Goal: Transaction & Acquisition: Obtain resource

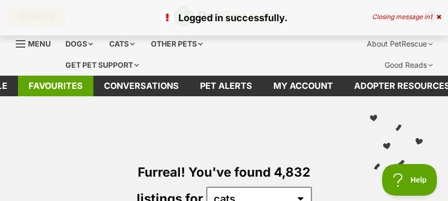
click at [62, 83] on link "Favourites" at bounding box center [55, 85] width 75 height 21
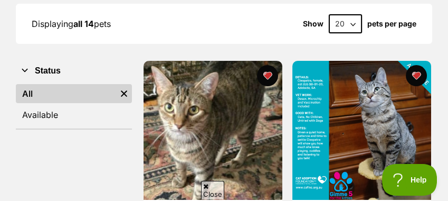
scroll to position [211, 0]
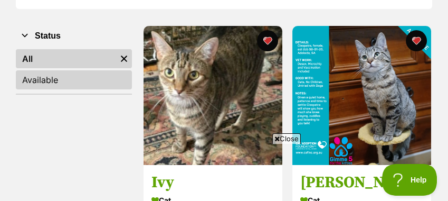
click at [37, 81] on link "Available" at bounding box center [74, 79] width 116 height 19
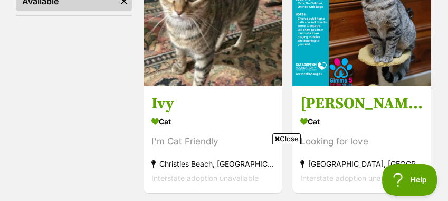
scroll to position [317, 0]
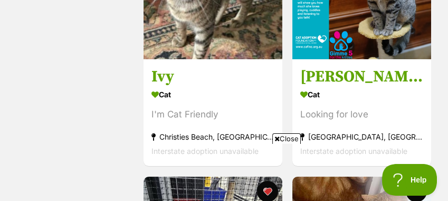
click at [288, 137] on span "Close" at bounding box center [286, 138] width 28 height 11
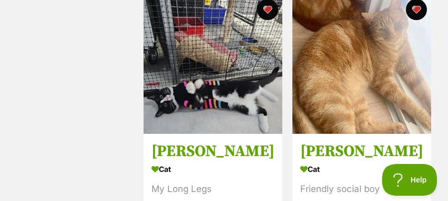
scroll to position [475, 0]
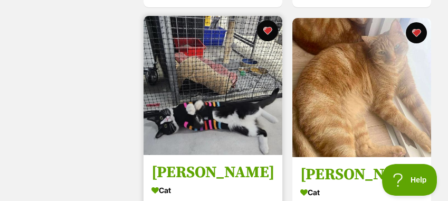
click at [222, 91] on img at bounding box center [213, 85] width 139 height 139
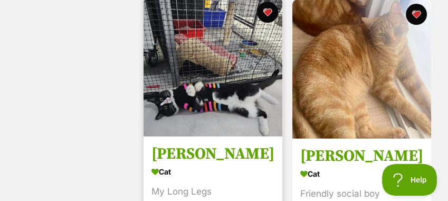
scroll to position [528, 0]
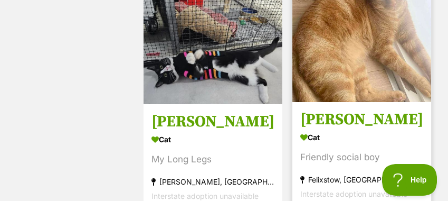
click at [354, 44] on img at bounding box center [361, 32] width 139 height 139
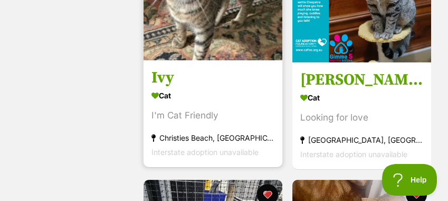
scroll to position [264, 0]
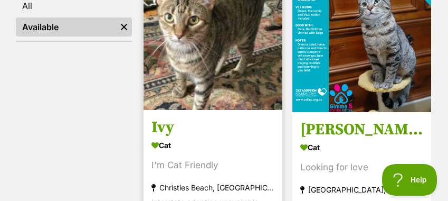
click at [195, 59] on img at bounding box center [213, 40] width 139 height 139
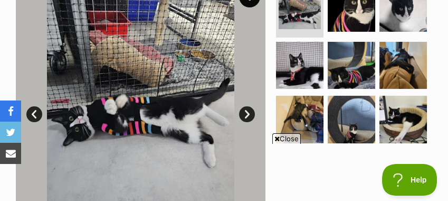
scroll to position [264, 0]
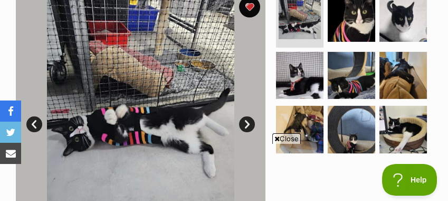
click at [291, 136] on span "Close" at bounding box center [286, 138] width 28 height 11
click at [243, 116] on link "Next" at bounding box center [247, 124] width 16 height 16
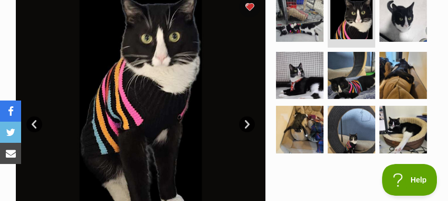
click at [247, 116] on link "Next" at bounding box center [247, 124] width 16 height 16
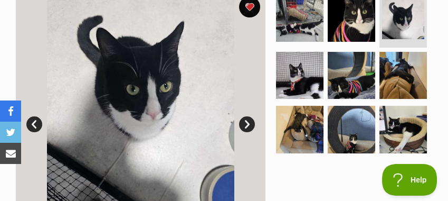
click at [246, 116] on link "Next" at bounding box center [247, 124] width 16 height 16
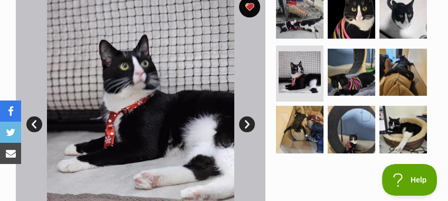
click at [246, 116] on link "Next" at bounding box center [247, 124] width 16 height 16
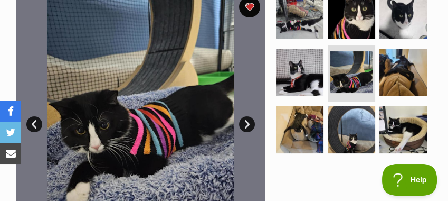
click at [246, 116] on link "Next" at bounding box center [247, 124] width 16 height 16
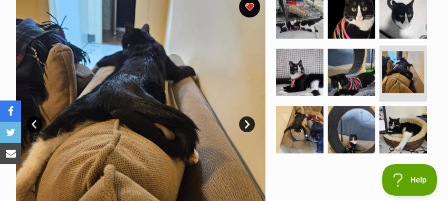
click at [246, 116] on link "Next" at bounding box center [247, 124] width 16 height 16
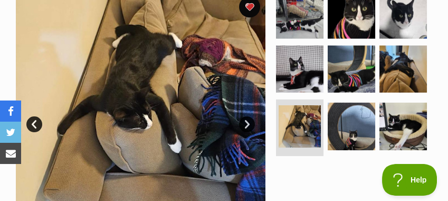
click at [246, 116] on link "Next" at bounding box center [247, 124] width 16 height 16
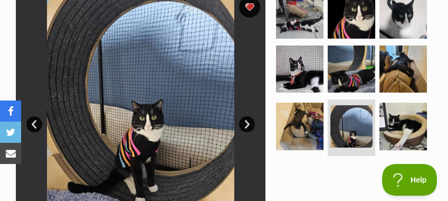
click at [246, 116] on link "Next" at bounding box center [247, 124] width 16 height 16
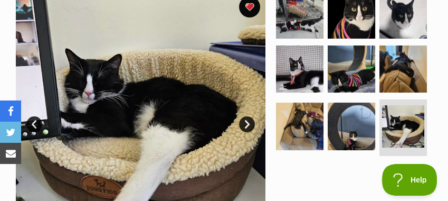
click at [246, 116] on link "Next" at bounding box center [247, 124] width 16 height 16
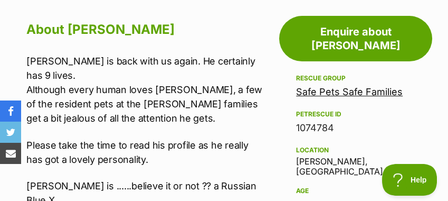
scroll to position [528, 0]
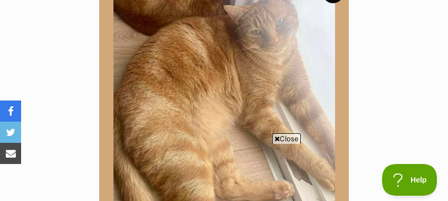
scroll to position [211, 0]
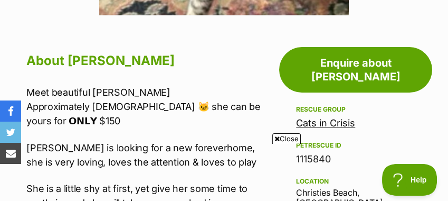
click at [291, 137] on span "Close" at bounding box center [286, 138] width 28 height 11
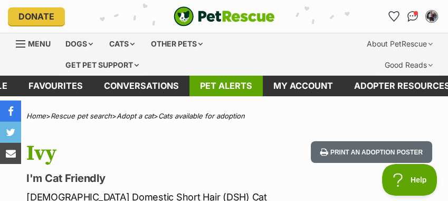
click at [222, 86] on link "Pet alerts" at bounding box center [225, 85] width 73 height 21
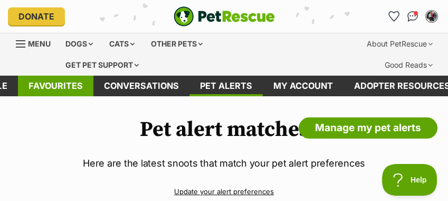
click at [63, 81] on link "Favourites" at bounding box center [55, 85] width 75 height 21
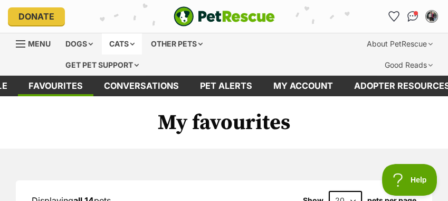
click at [123, 42] on div "Cats" at bounding box center [122, 43] width 40 height 21
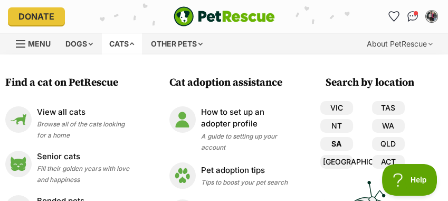
click at [336, 142] on link "SA" at bounding box center [336, 144] width 33 height 14
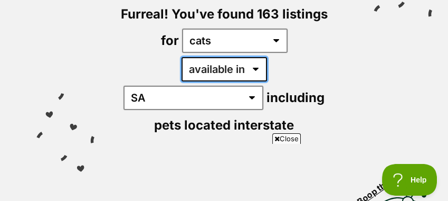
click at [217, 68] on select "available in located in" at bounding box center [224, 69] width 85 height 24
select select "disabled"
click at [182, 57] on select "available in located in" at bounding box center [224, 69] width 85 height 24
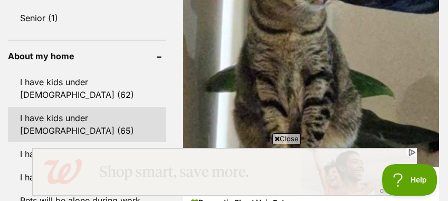
scroll to position [1266, 0]
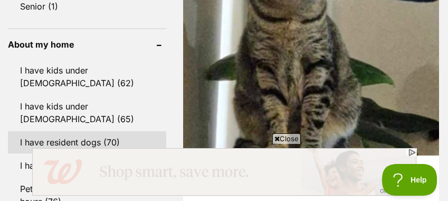
click at [36, 131] on link "I have resident dogs (70)" at bounding box center [87, 142] width 158 height 22
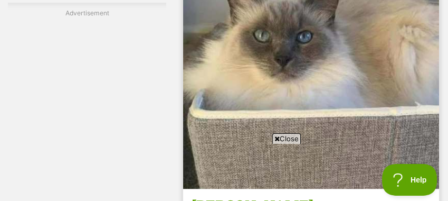
scroll to position [1952, 0]
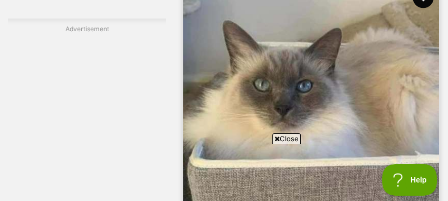
click at [285, 65] on img at bounding box center [311, 110] width 256 height 256
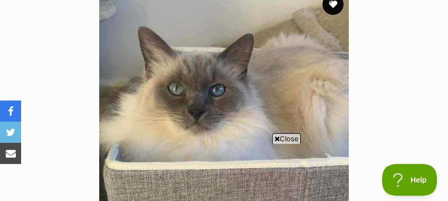
scroll to position [264, 0]
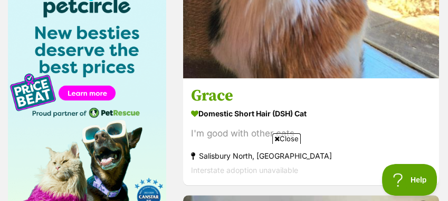
click at [288, 136] on span "Close" at bounding box center [286, 138] width 28 height 11
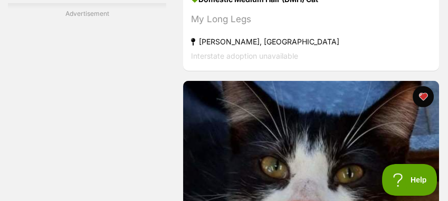
scroll to position [3958, 0]
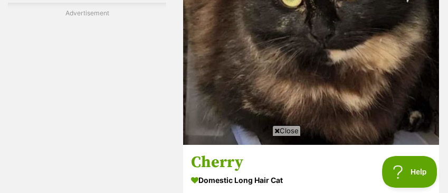
scroll to position [4855, 0]
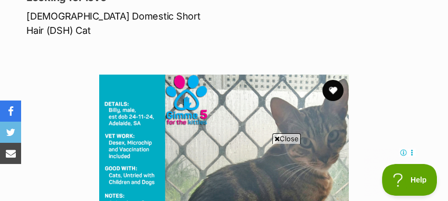
scroll to position [211, 0]
